Goal: Task Accomplishment & Management: Manage account settings

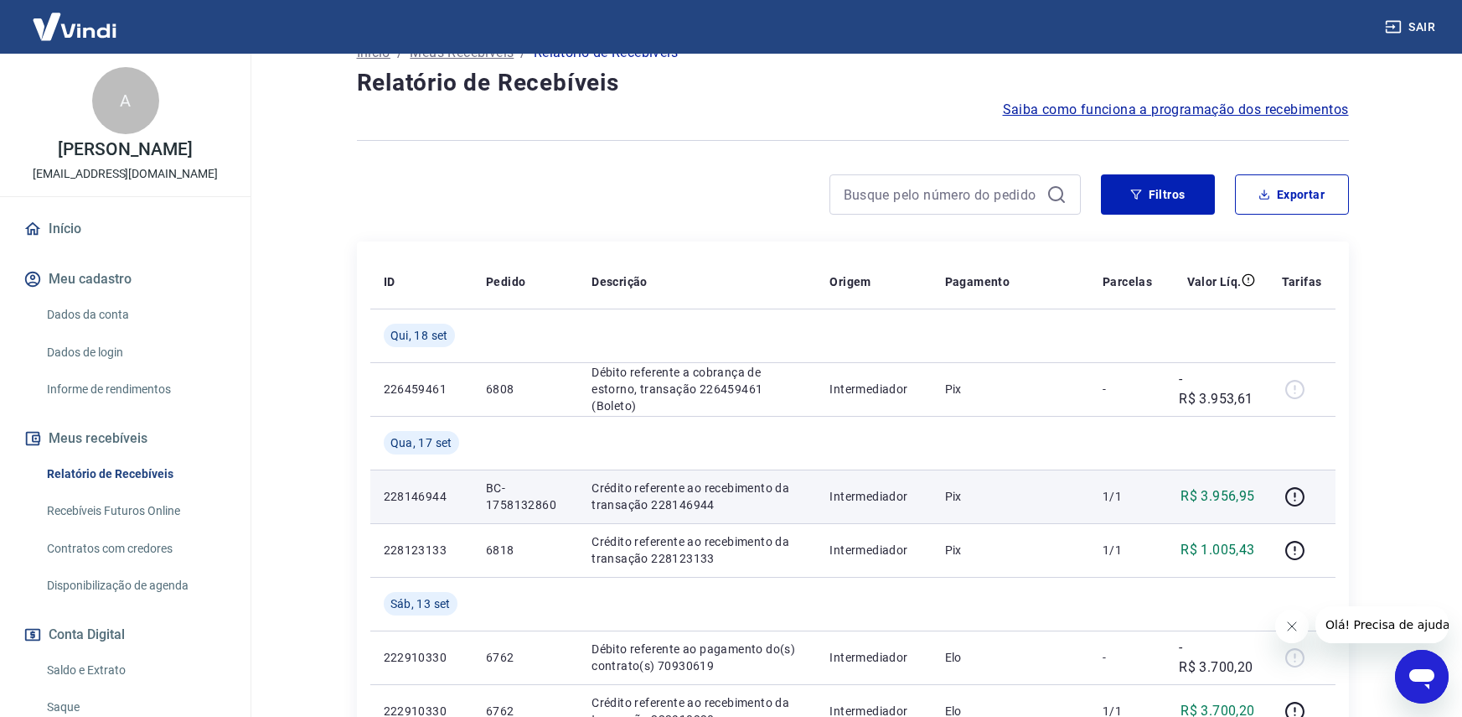
scroll to position [168, 0]
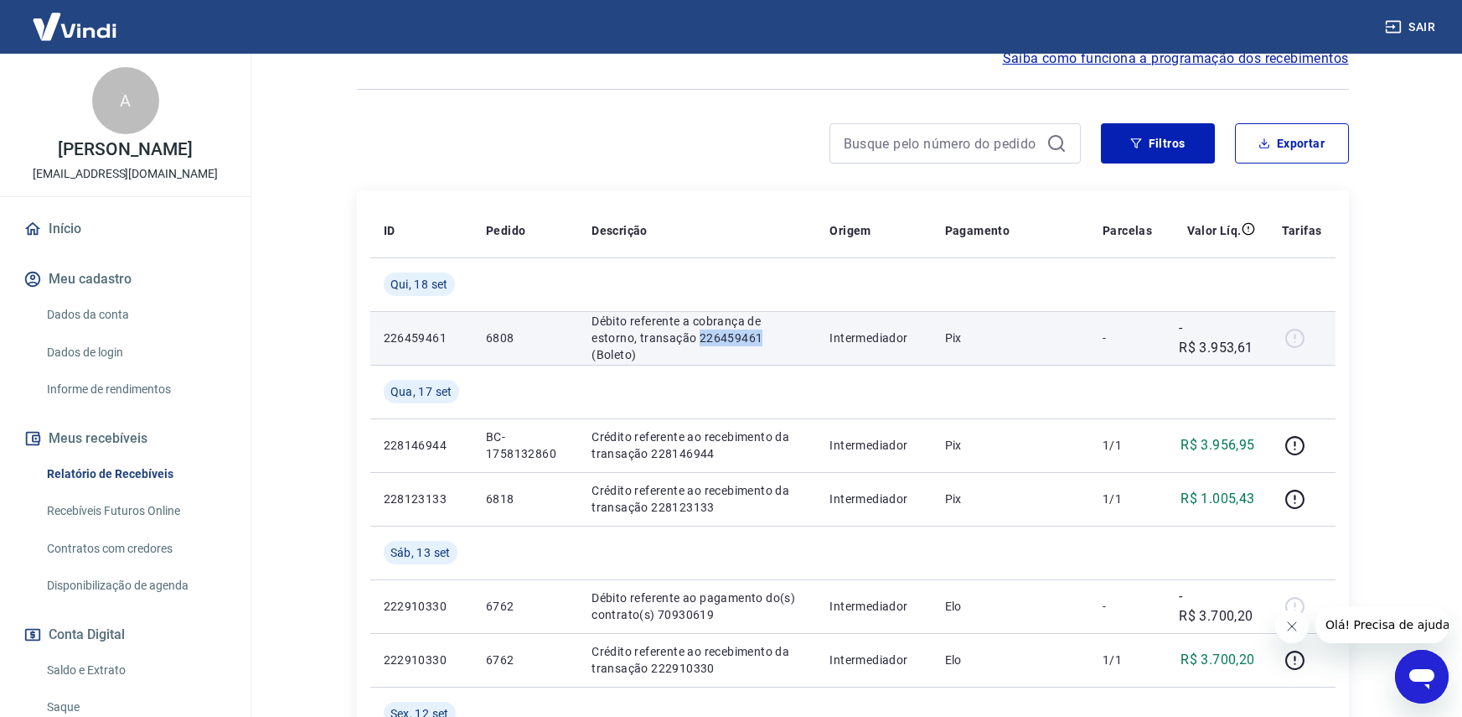
drag, startPoint x: 696, startPoint y: 339, endPoint x: 767, endPoint y: 337, distance: 70.4
click at [767, 337] on p "Débito referente a cobrança de estorno, transação 226459461 (Boleto)" at bounding box center [697, 338] width 211 height 50
copy p "226459461"
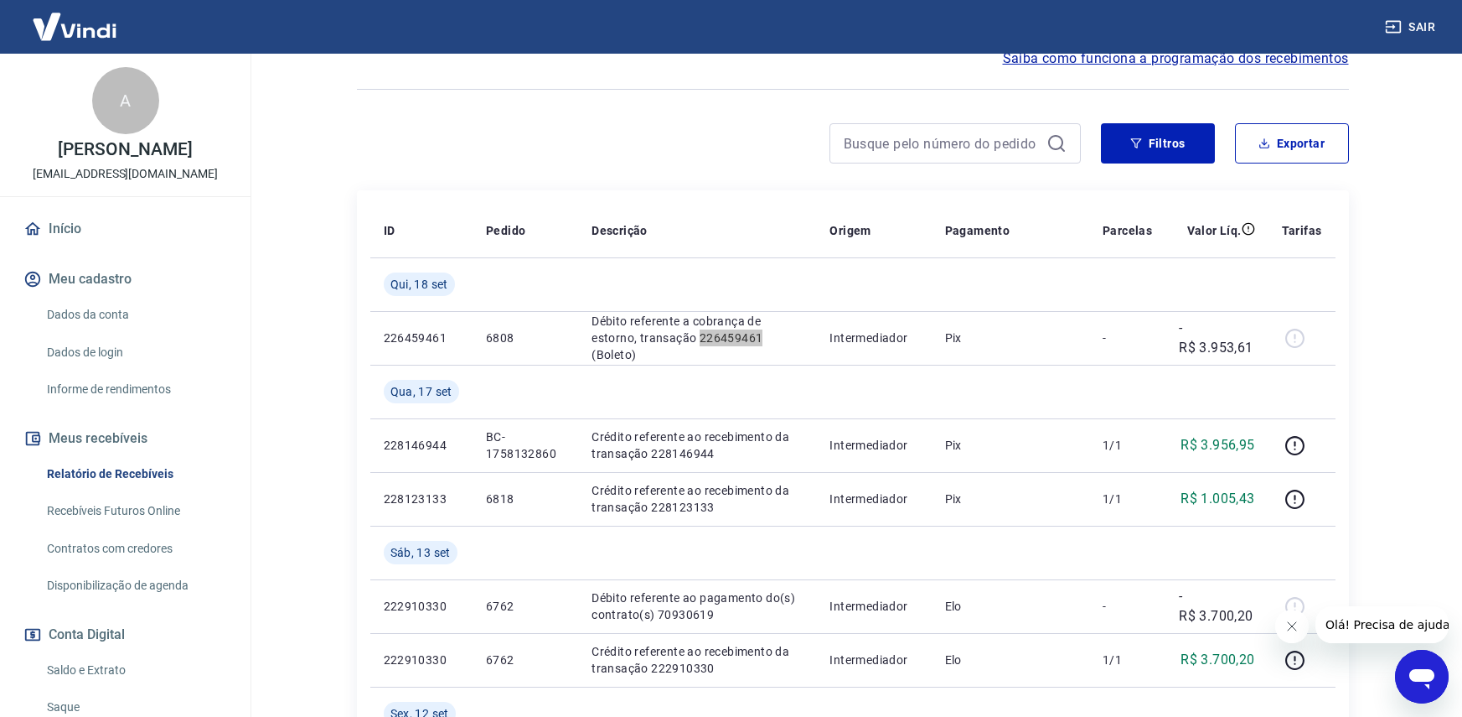
click at [1436, 676] on icon "Abrir janela de mensagens" at bounding box center [1422, 676] width 30 height 30
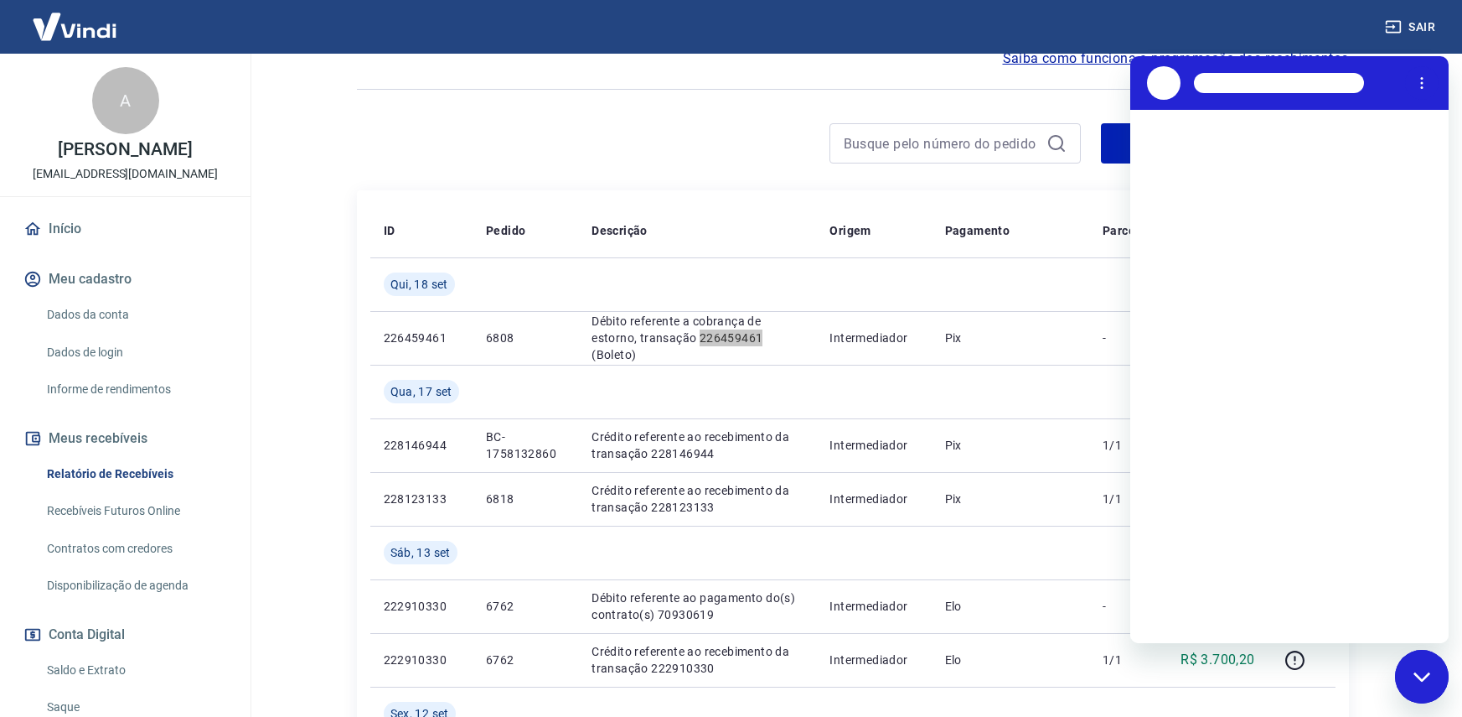
scroll to position [0, 0]
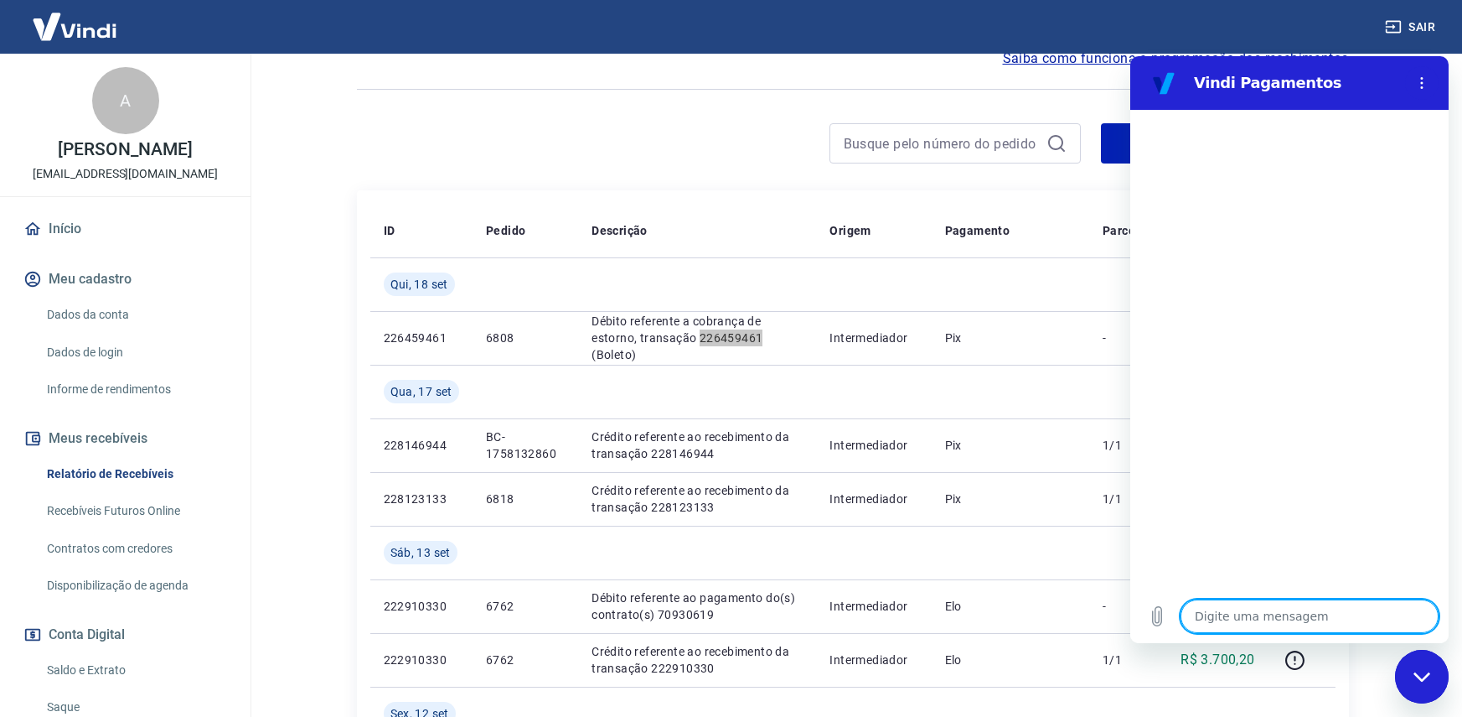
type textarea "226459461"
type textarea "x"
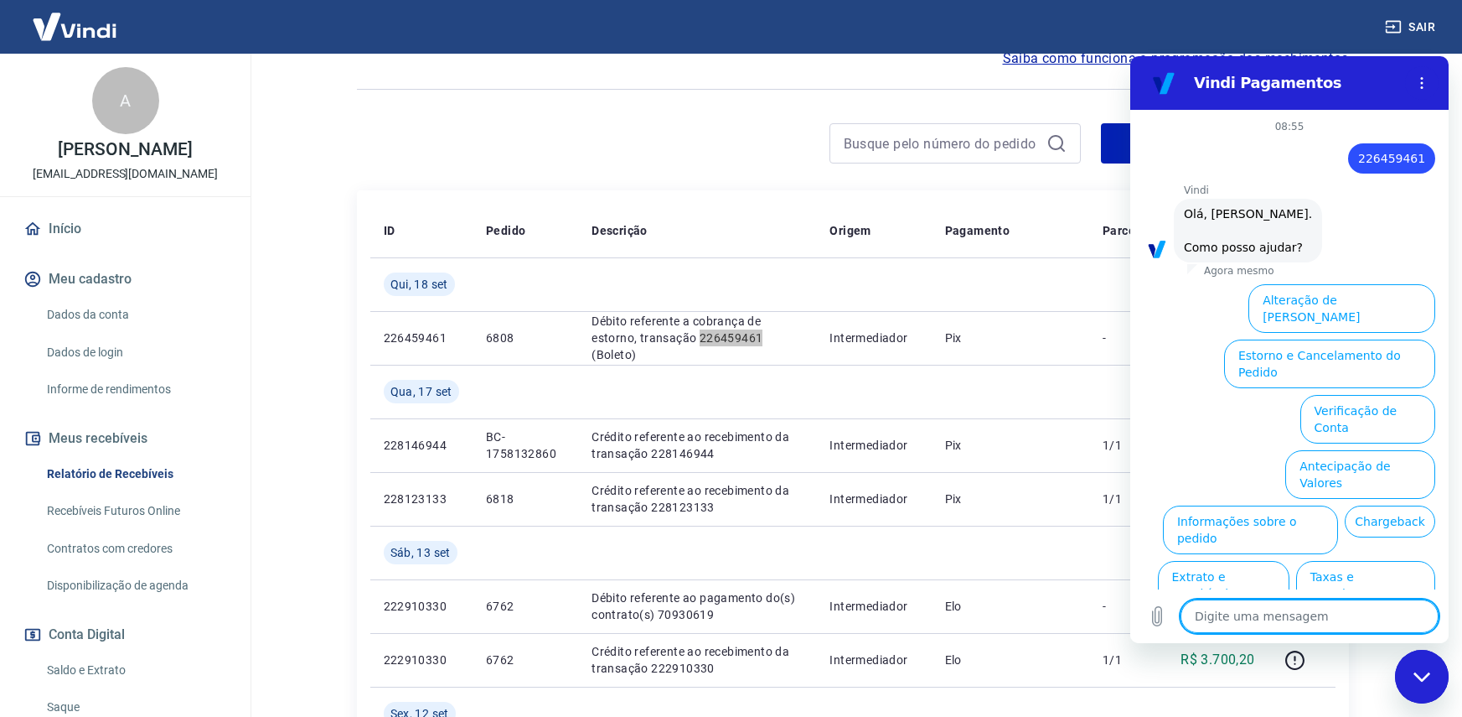
scroll to position [56, 0]
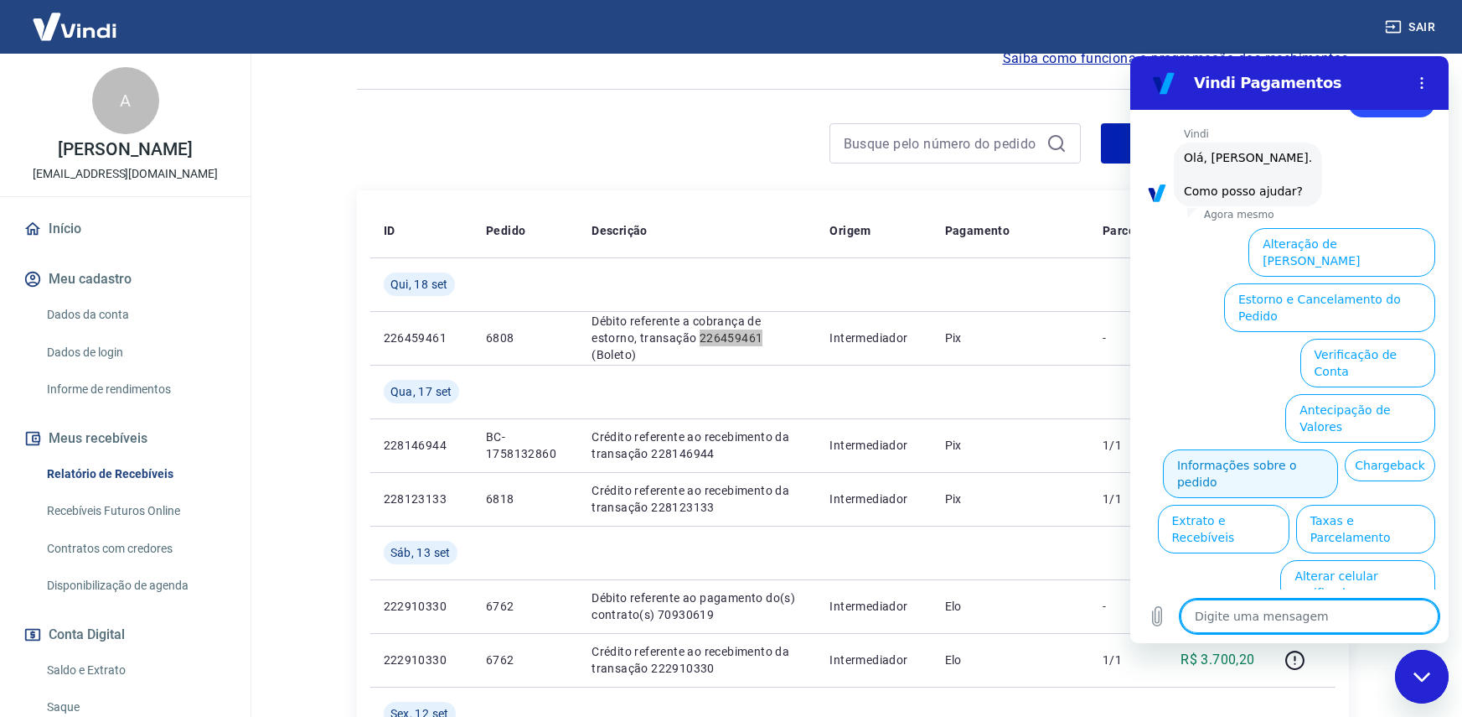
click at [1338, 449] on button "Informações sobre o pedido" at bounding box center [1250, 473] width 175 height 49
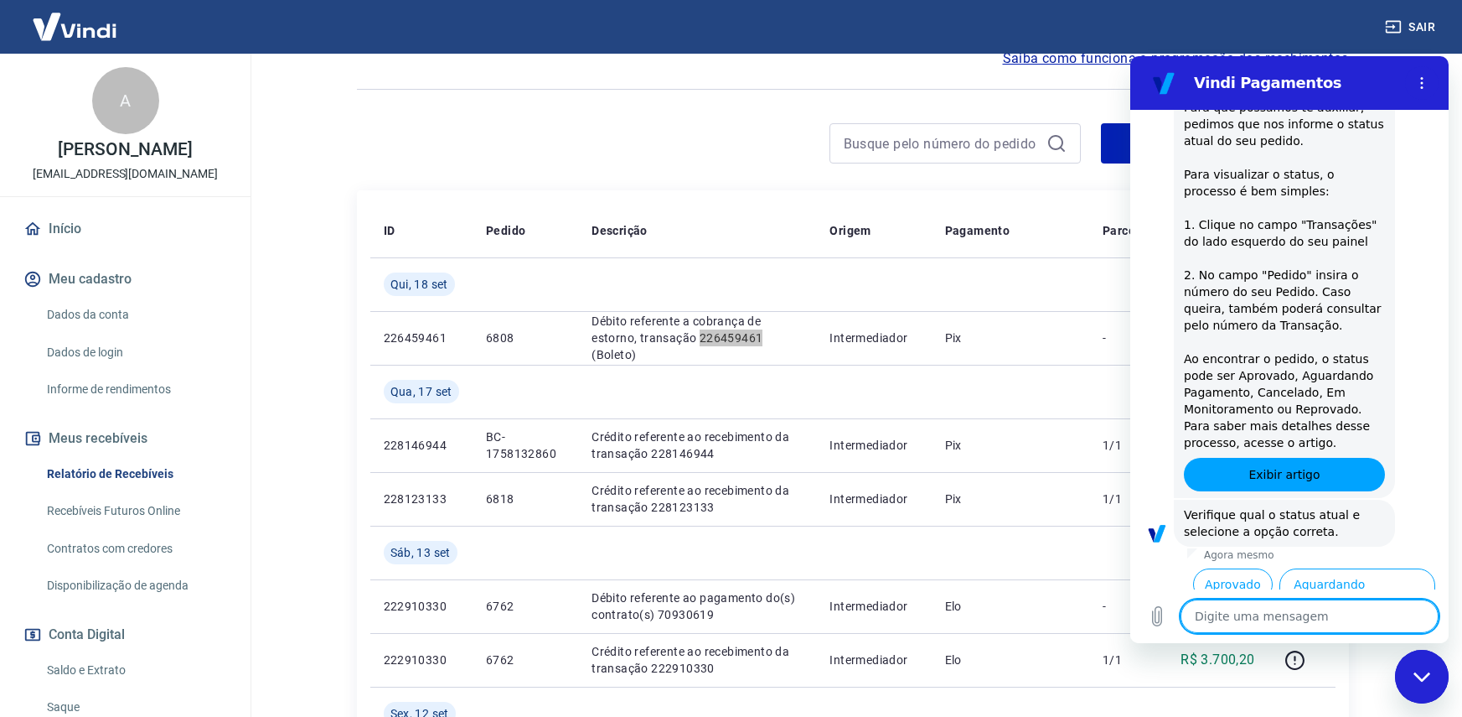
scroll to position [344, 0]
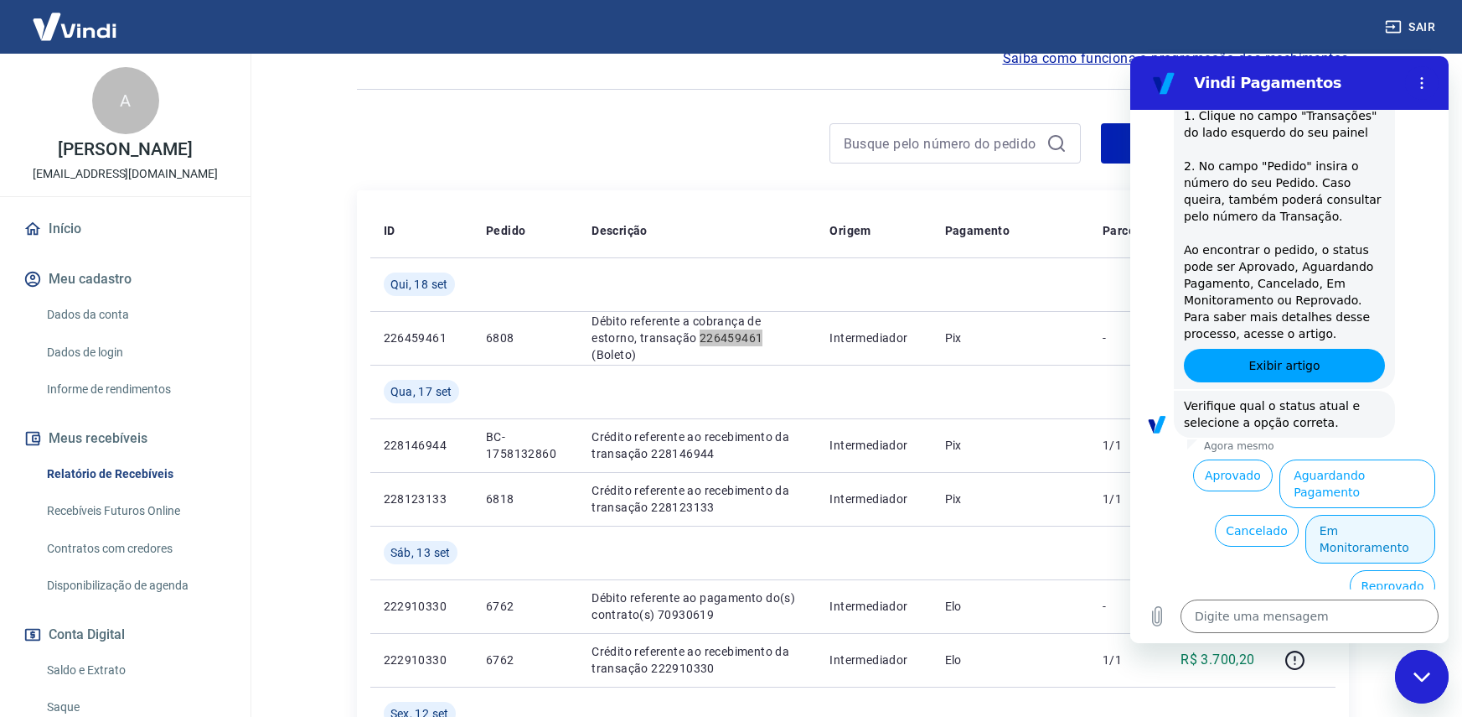
click at [1331, 536] on button "Em Monitoramento" at bounding box center [1371, 539] width 130 height 49
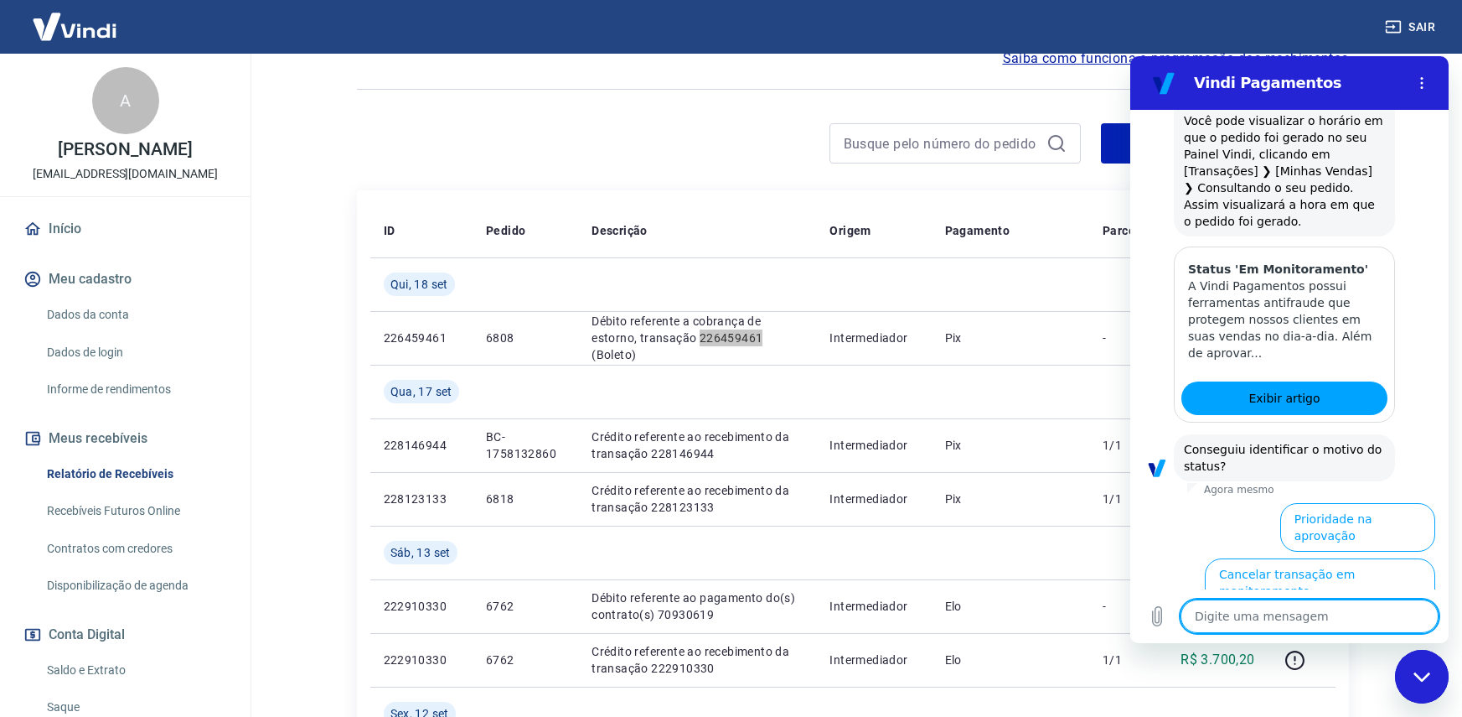
scroll to position [1070, 0]
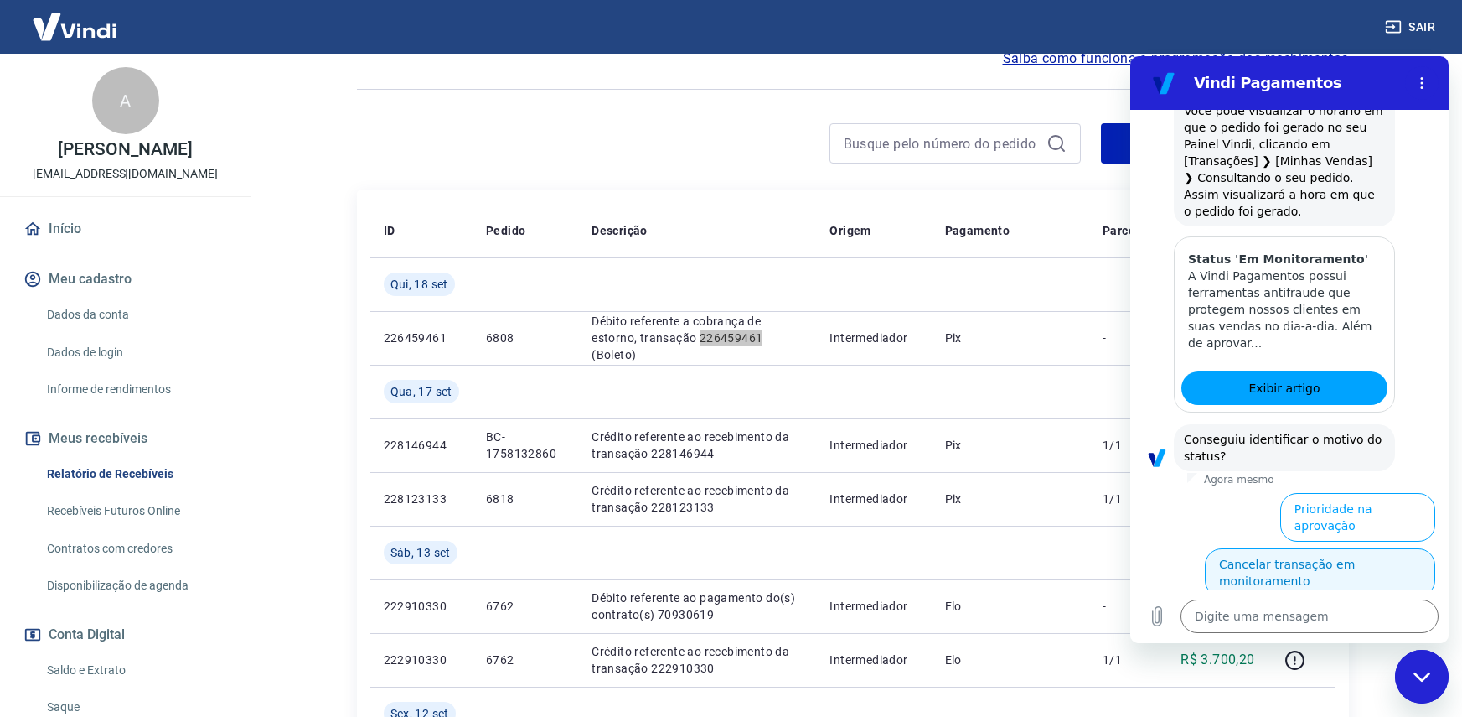
click at [1337, 548] on button "Cancelar transação em monitoramento" at bounding box center [1320, 572] width 230 height 49
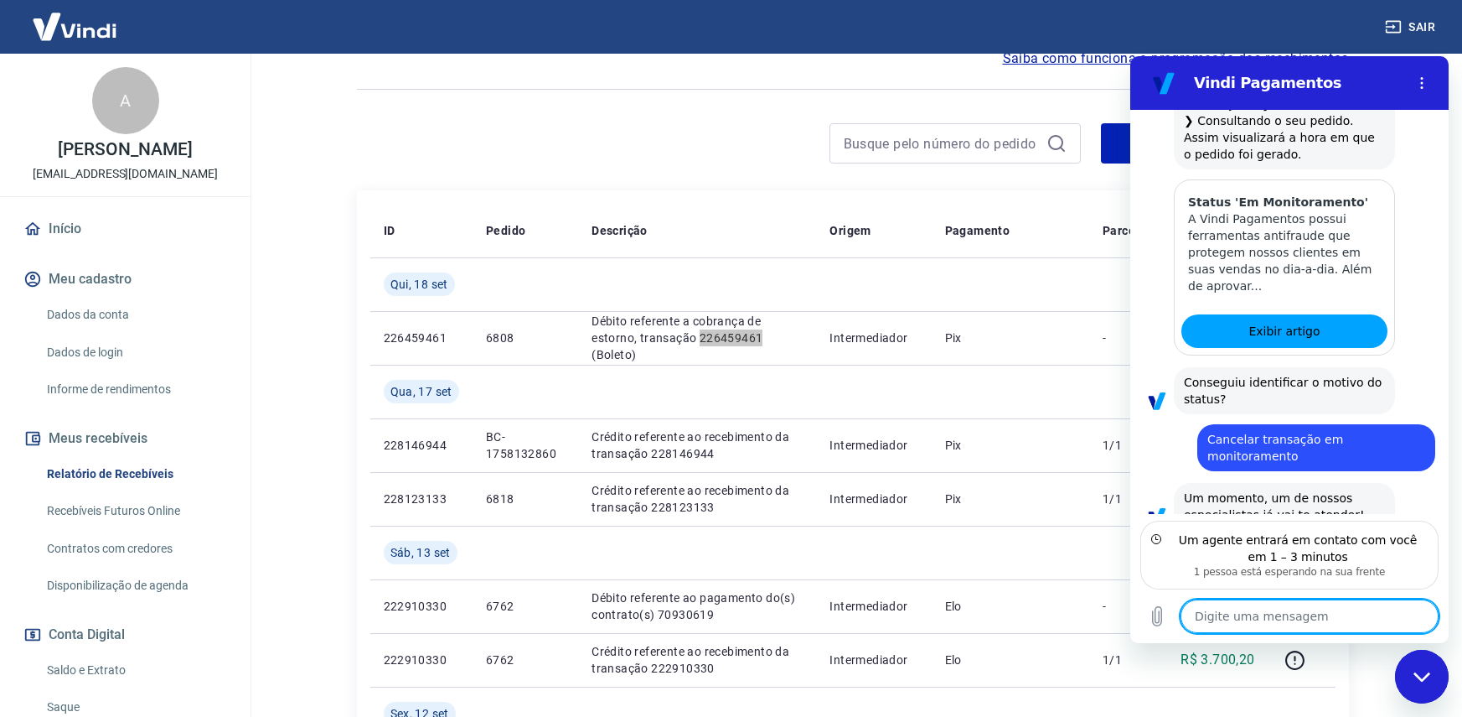
scroll to position [1129, 0]
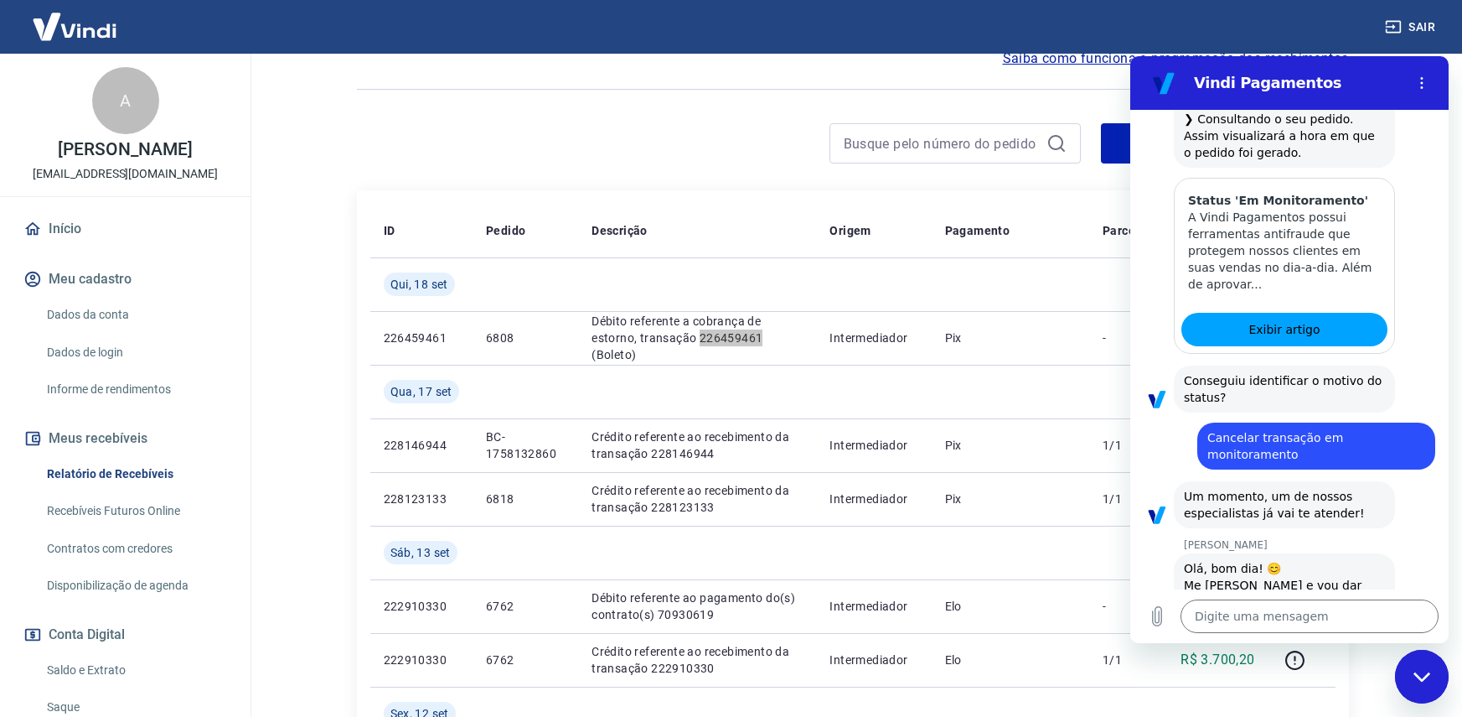
type textarea "x"
